Goal: Transaction & Acquisition: Purchase product/service

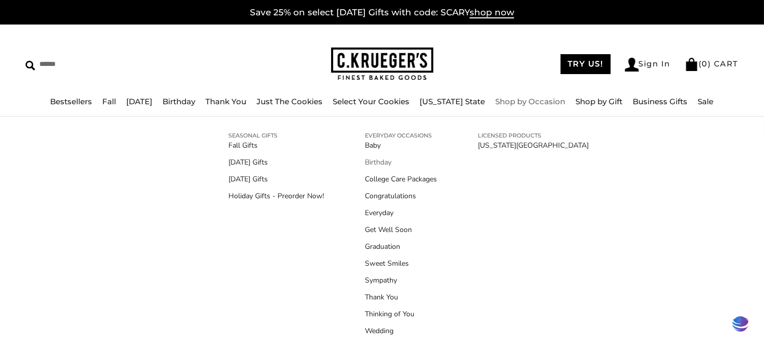
click at [385, 161] on link "Birthday" at bounding box center [401, 162] width 72 height 11
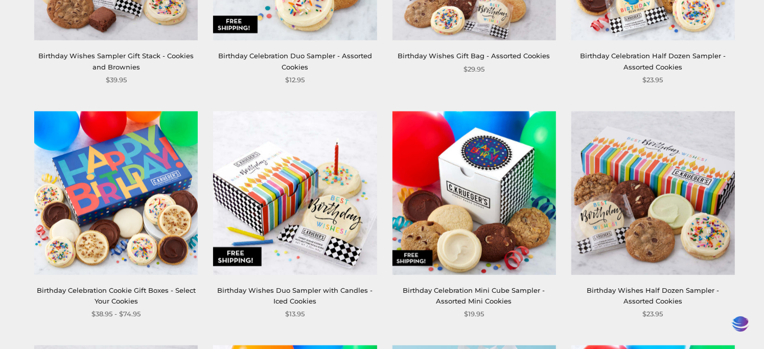
scroll to position [575, 0]
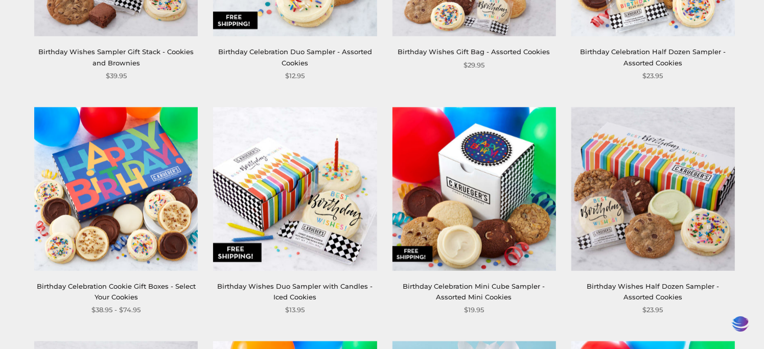
click at [290, 214] on img at bounding box center [295, 189] width 164 height 164
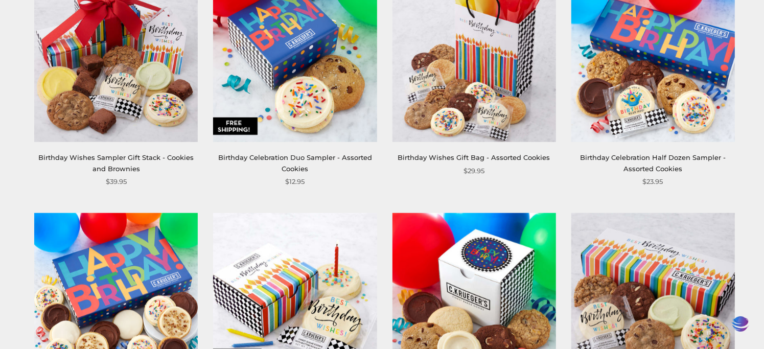
scroll to position [468, 0]
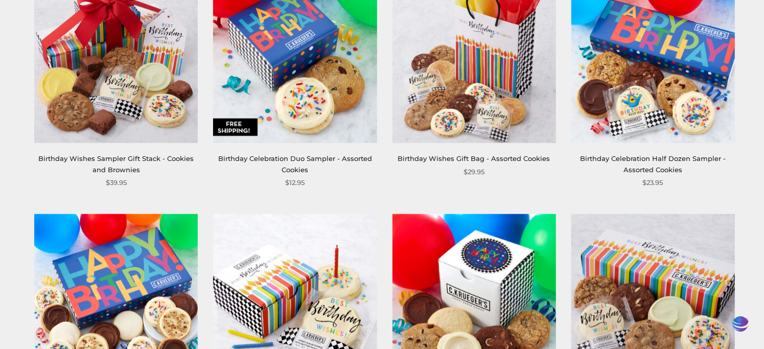
click at [281, 81] on img at bounding box center [295, 62] width 164 height 164
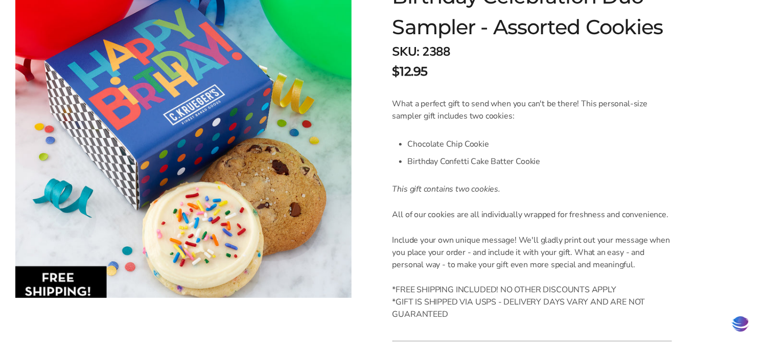
scroll to position [201, 0]
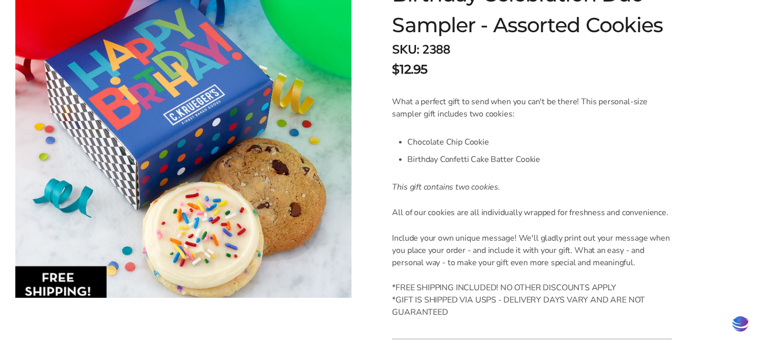
click at [315, 149] on img at bounding box center [183, 149] width 336 height 298
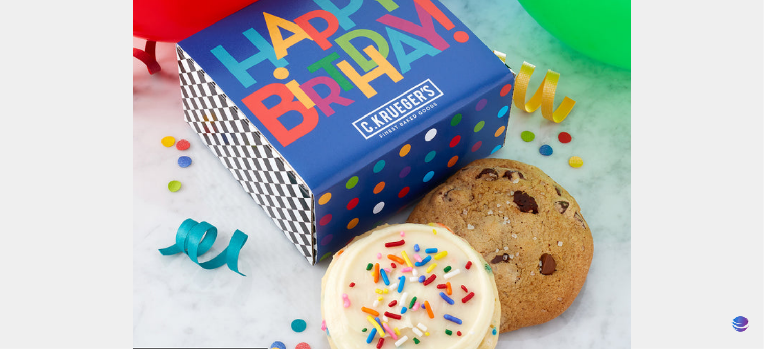
scroll to position [359, 0]
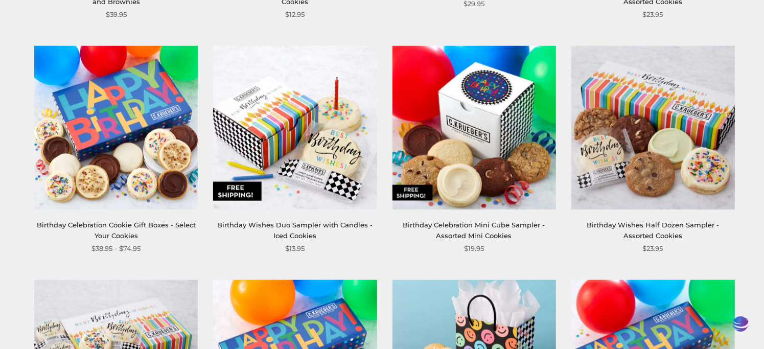
scroll to position [636, 0]
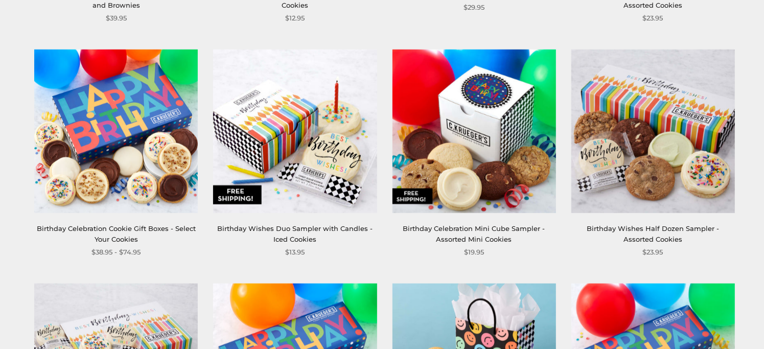
scroll to position [636, 0]
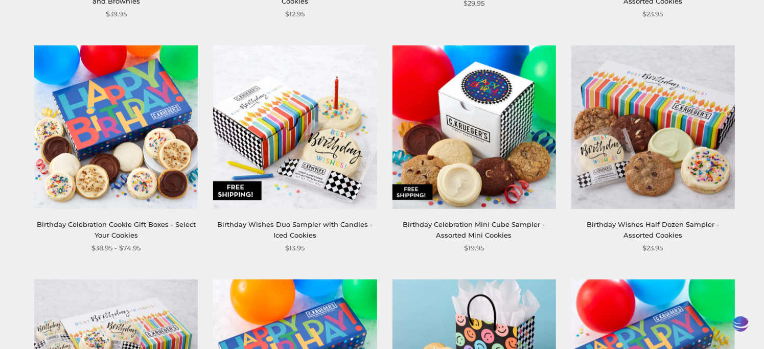
click at [301, 174] on img at bounding box center [295, 127] width 164 height 164
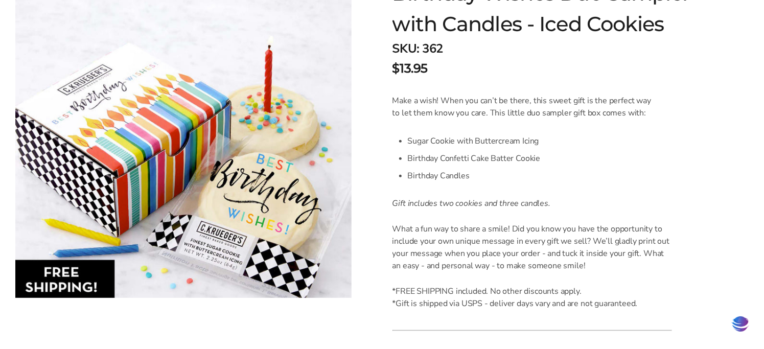
scroll to position [202, 0]
click at [301, 174] on img at bounding box center [183, 149] width 336 height 298
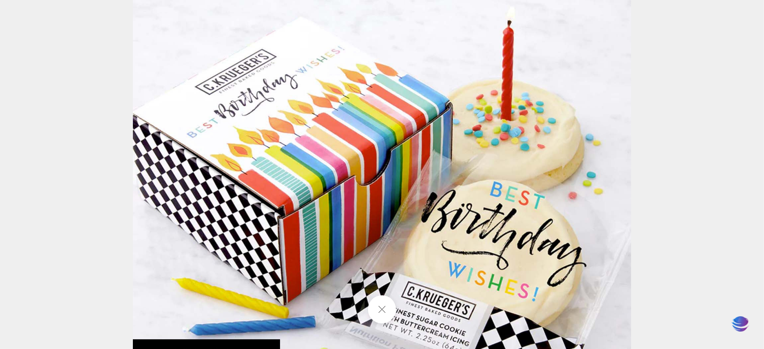
drag, startPoint x: 0, startPoint y: 0, endPoint x: 194, endPoint y: 25, distance: 195.3
click at [194, 25] on img at bounding box center [382, 174] width 498 height 498
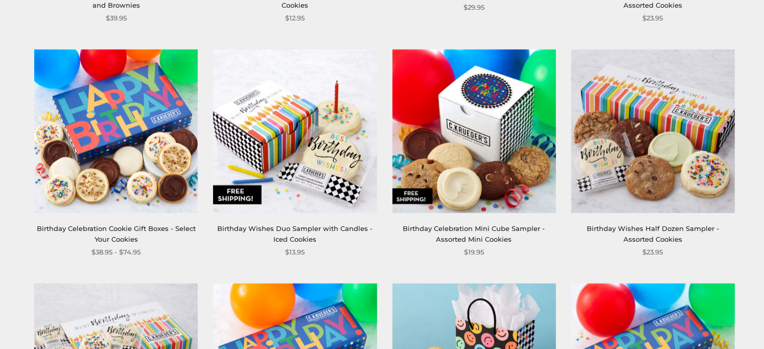
scroll to position [636, 0]
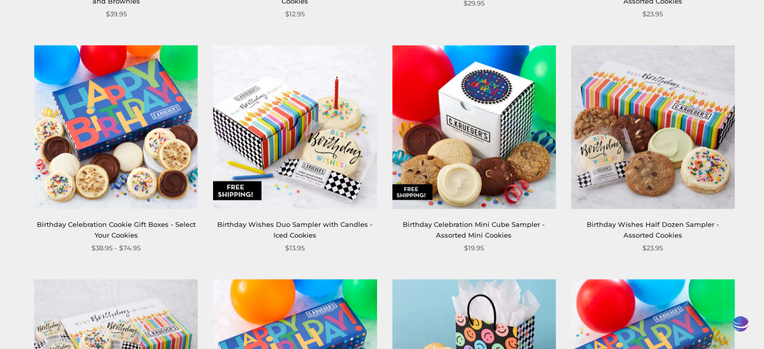
click at [310, 210] on div "Birthday Wishes Duo Sampler with Candles - Iced Cookies $13.95" at bounding box center [295, 149] width 164 height 209
click at [314, 167] on img at bounding box center [295, 127] width 164 height 164
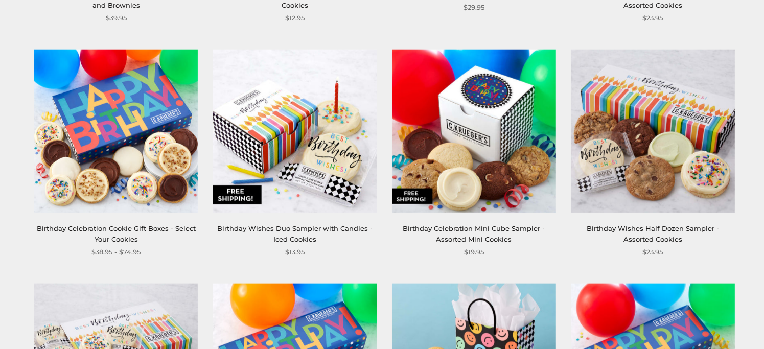
scroll to position [636, 0]
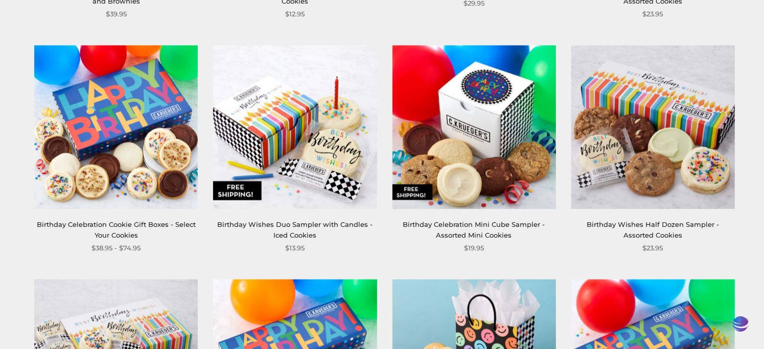
click at [292, 225] on link "Birthday Wishes Duo Sampler with Candles - Iced Cookies" at bounding box center [294, 229] width 155 height 19
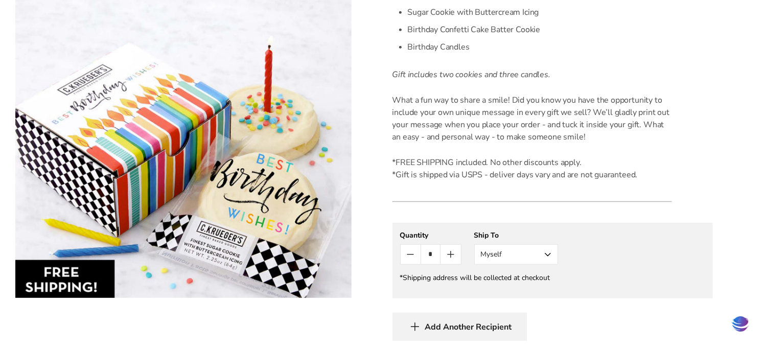
scroll to position [330, 0]
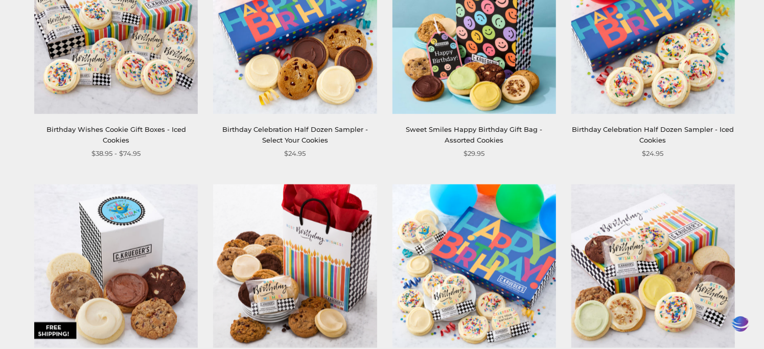
scroll to position [966, 0]
click at [349, 189] on img at bounding box center [295, 266] width 164 height 164
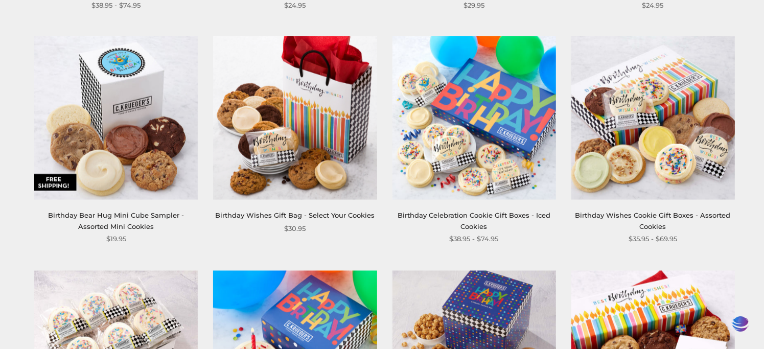
scroll to position [1113, 0]
click at [125, 159] on img at bounding box center [116, 119] width 164 height 164
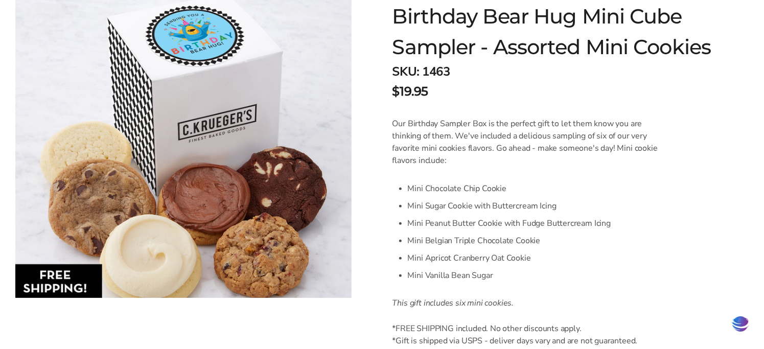
scroll to position [179, 0]
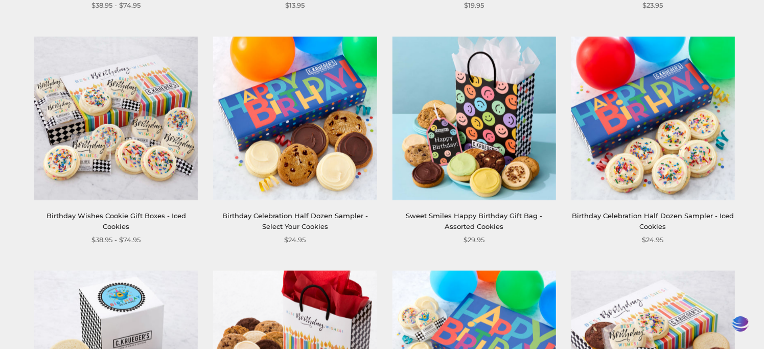
scroll to position [877, 0]
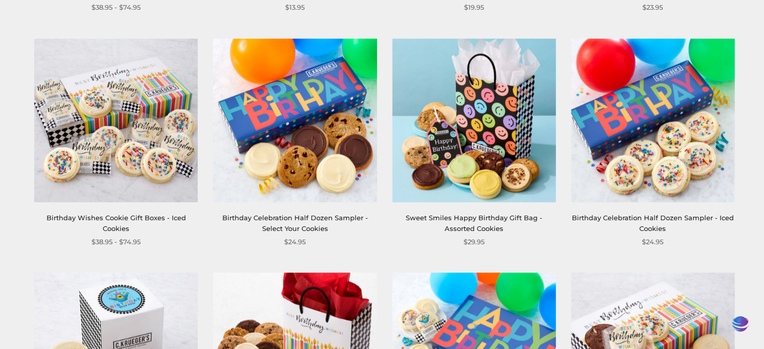
click at [387, 165] on div "**********" at bounding box center [466, 143] width 179 height 209
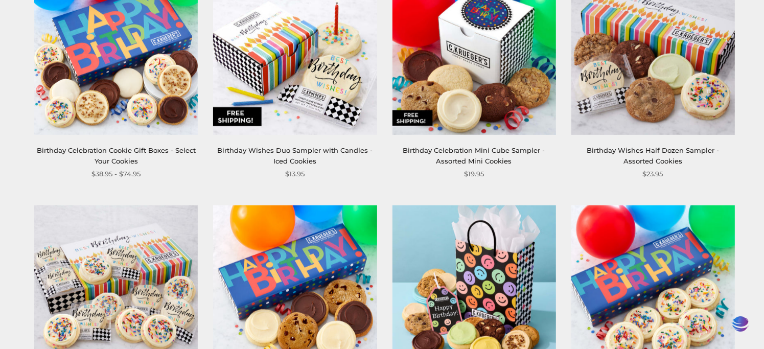
scroll to position [708, 0]
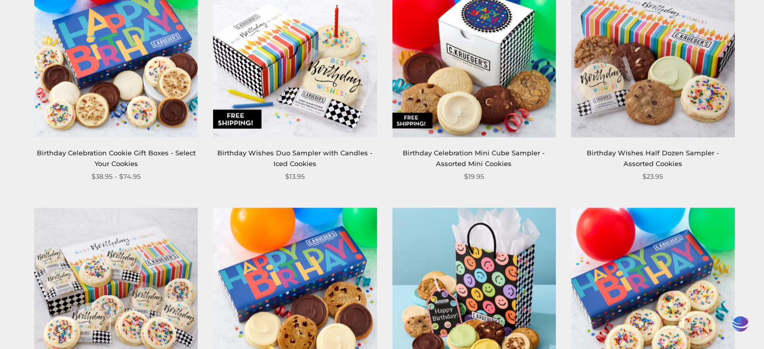
click at [618, 94] on img at bounding box center [653, 55] width 164 height 164
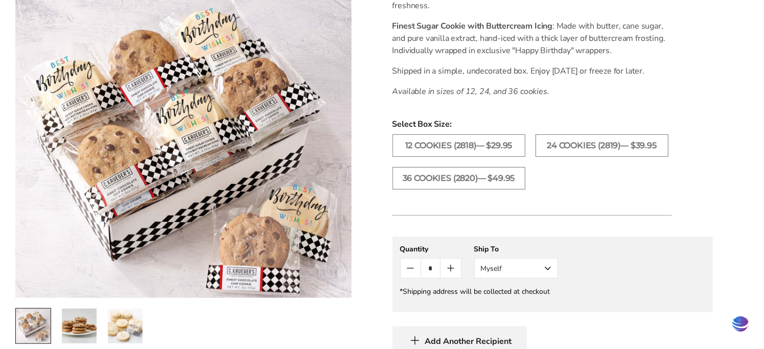
scroll to position [392, 0]
drag, startPoint x: 536, startPoint y: 111, endPoint x: 546, endPoint y: 276, distance: 164.9
click at [546, 276] on form "C.KRUEGER'S Just the Cookies! Birthday Combo Assortment SKU: 2819 $39.95 / Some…" at bounding box center [553, 123] width 320 height 707
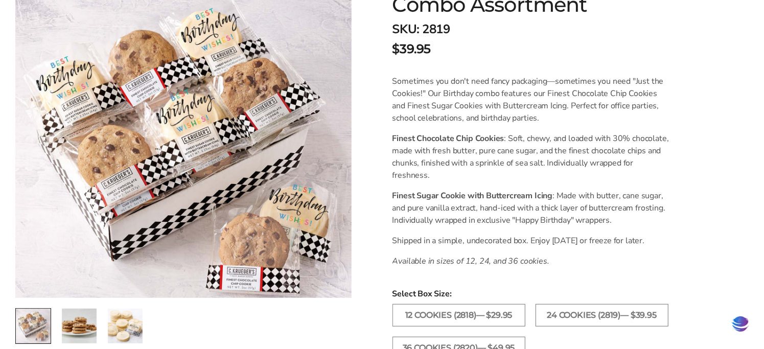
scroll to position [0, 0]
